Goal: Task Accomplishment & Management: Manage account settings

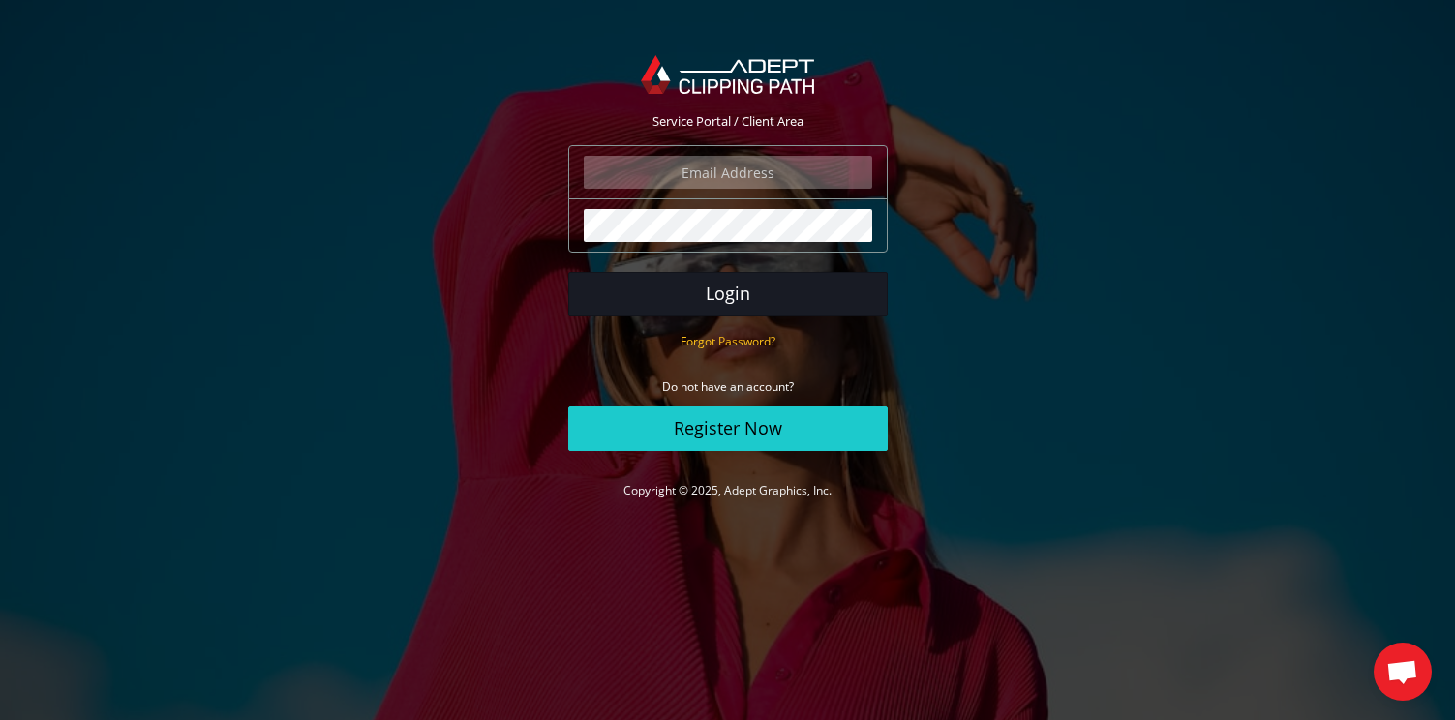
type input "marksommerlund@shoechapter.com"
click at [624, 292] on button "Login" at bounding box center [727, 294] width 319 height 45
